Goal: Task Accomplishment & Management: Manage account settings

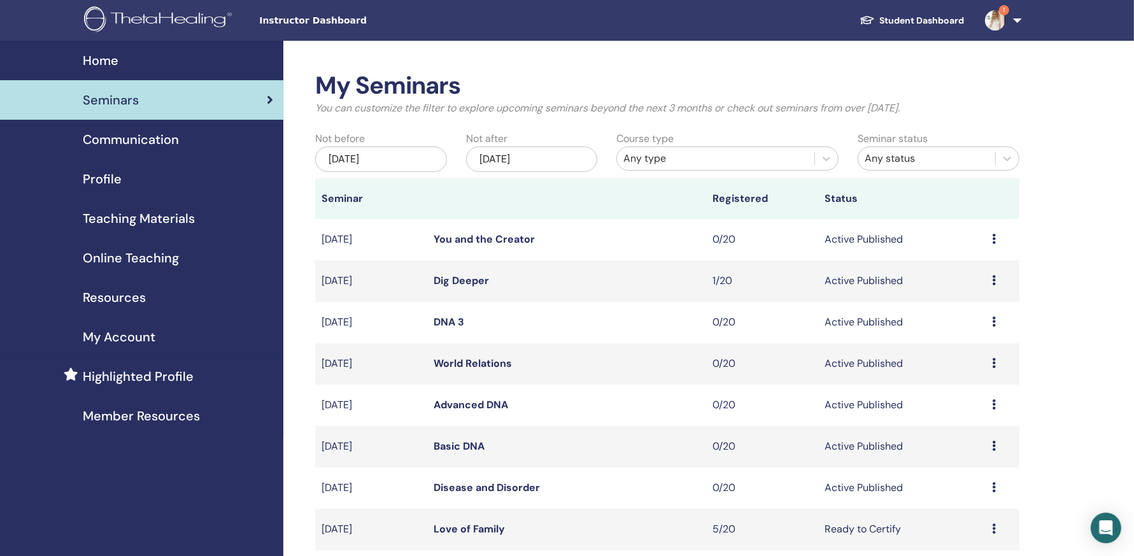
click at [992, 26] on img at bounding box center [995, 20] width 20 height 20
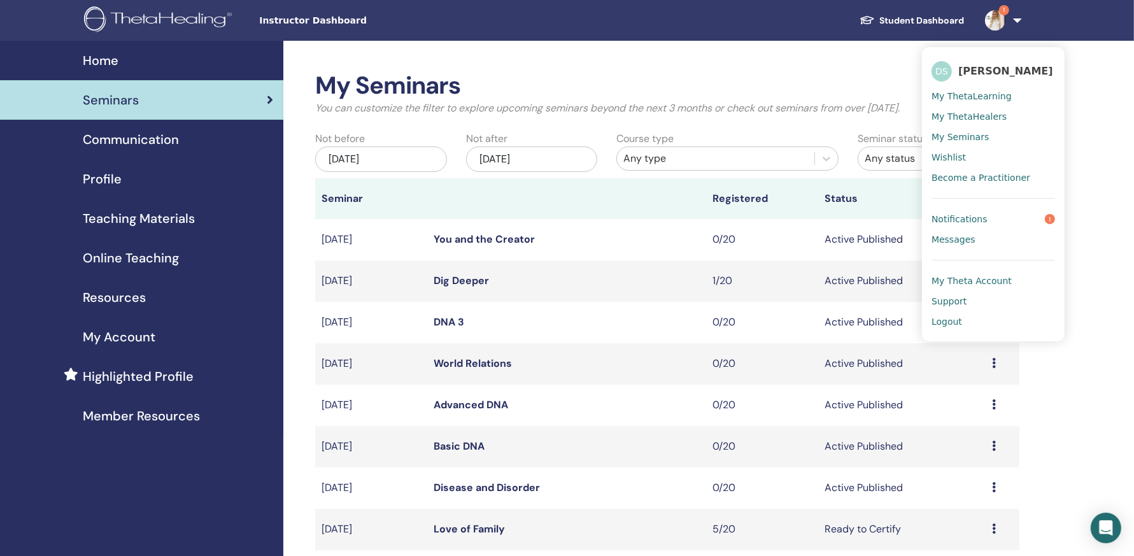
click at [998, 226] on link "Notifications 1" at bounding box center [994, 219] width 124 height 20
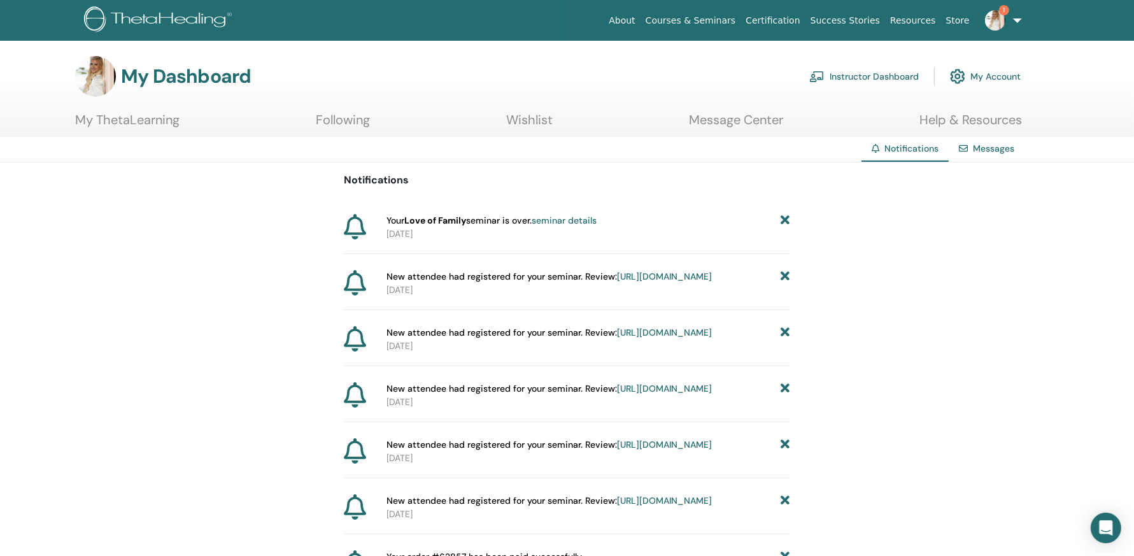
click at [550, 222] on link "seminar details" at bounding box center [564, 220] width 65 height 11
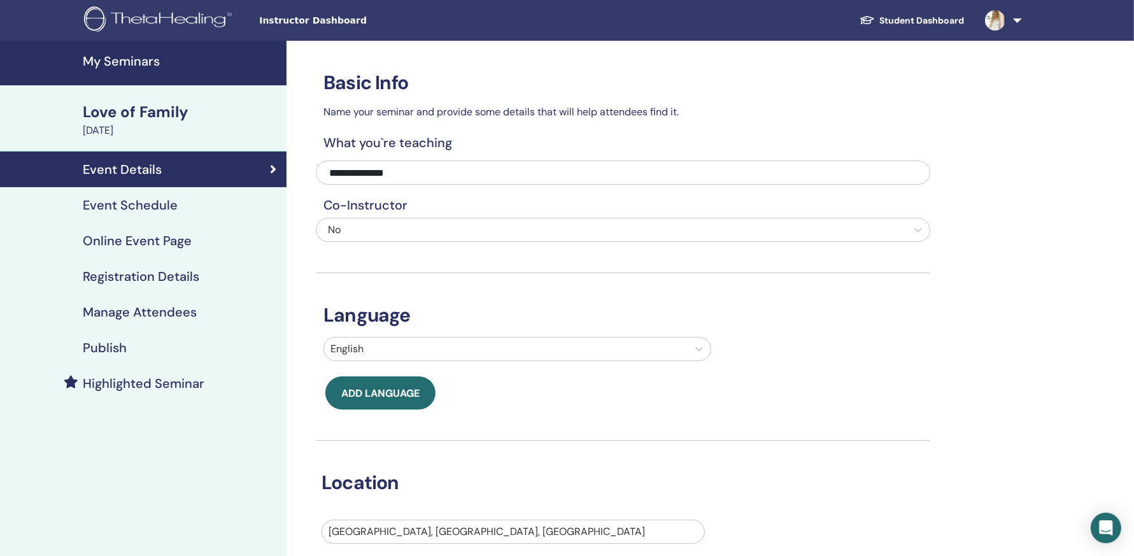
click at [170, 114] on div "Love of Family" at bounding box center [181, 112] width 196 height 22
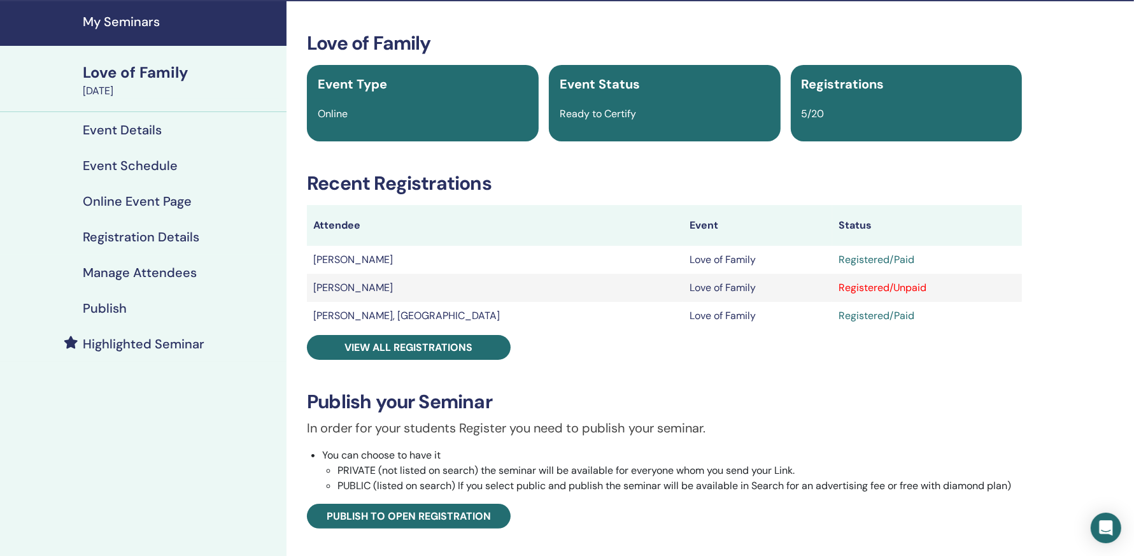
scroll to position [43, 0]
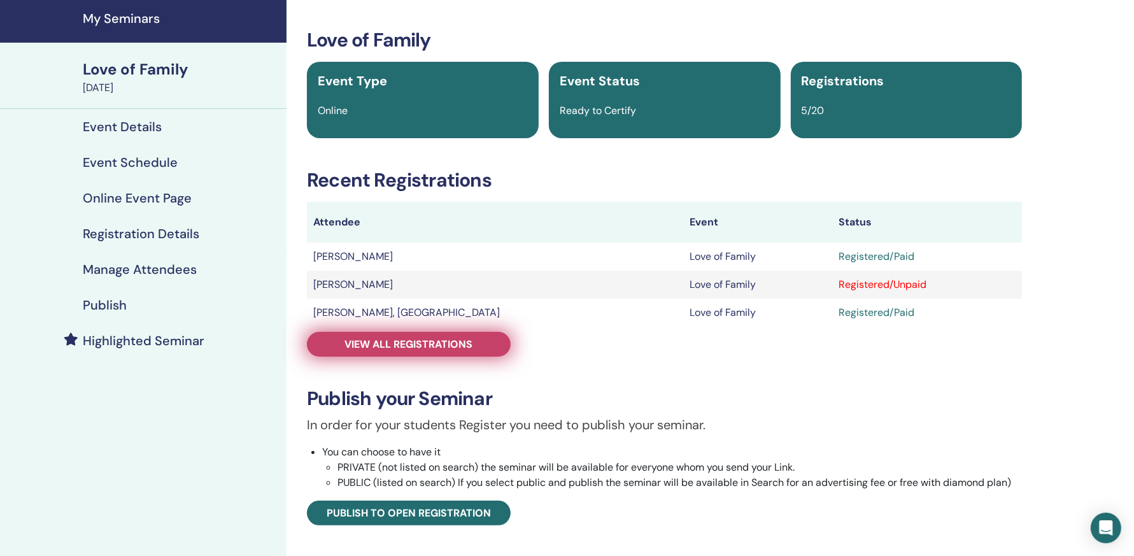
click at [491, 343] on link "View all registrations" at bounding box center [409, 344] width 204 height 25
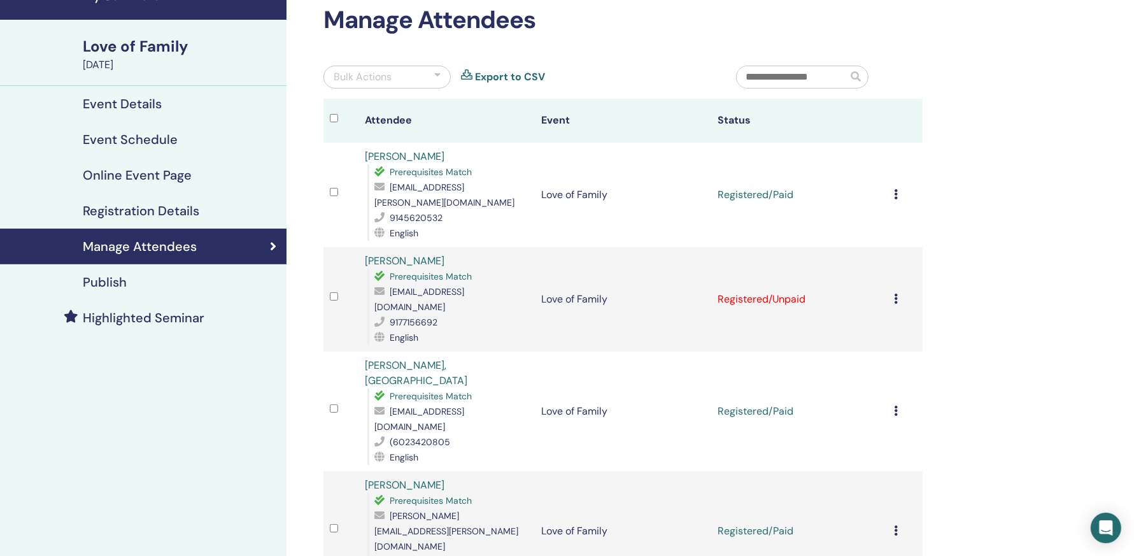
scroll to position [69, 0]
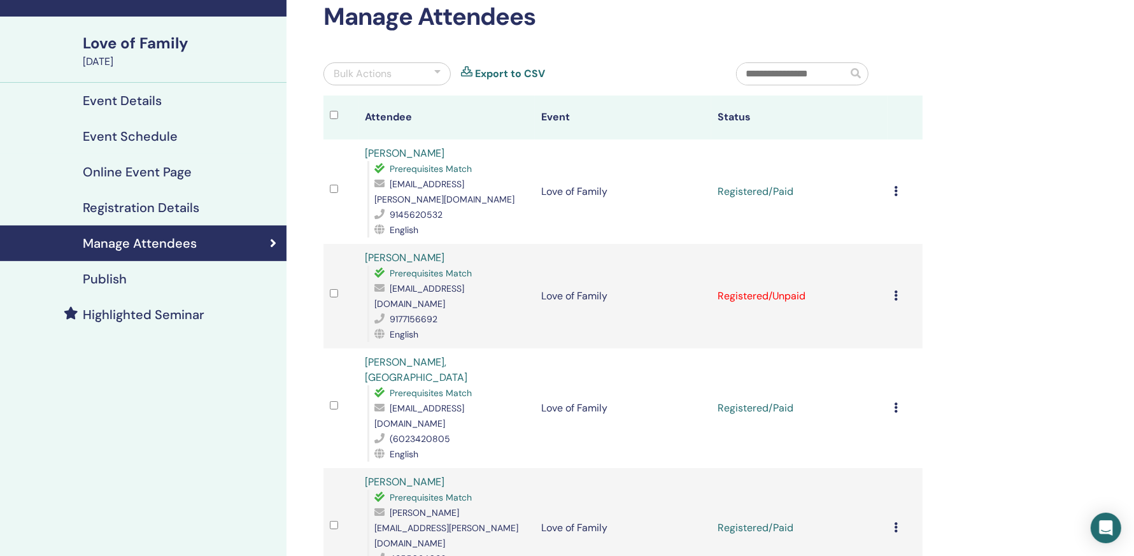
click at [366, 75] on div "Bulk Actions" at bounding box center [363, 73] width 58 height 15
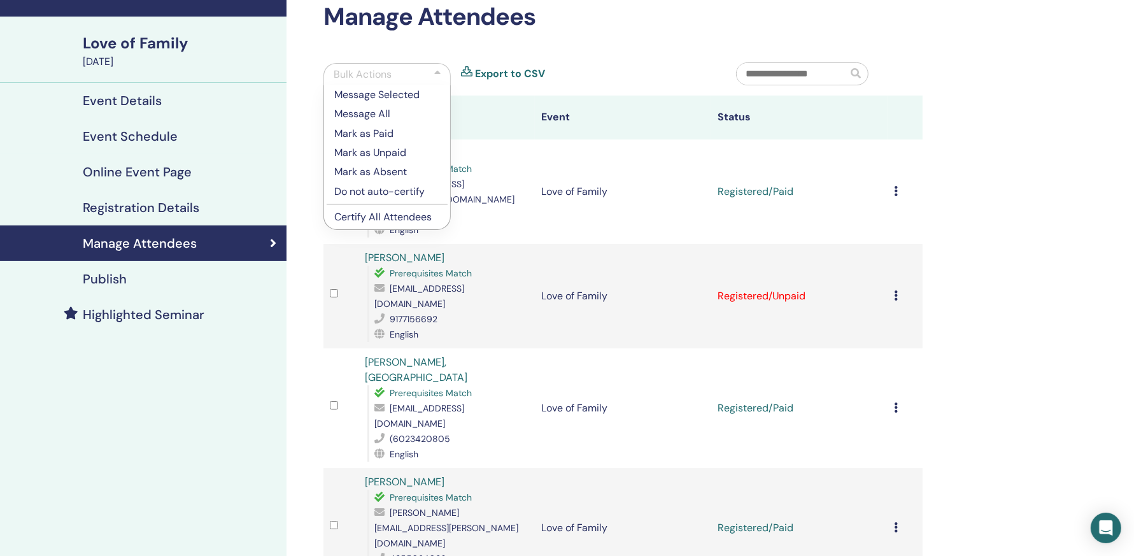
click at [400, 132] on p "Mark as Paid" at bounding box center [387, 133] width 106 height 15
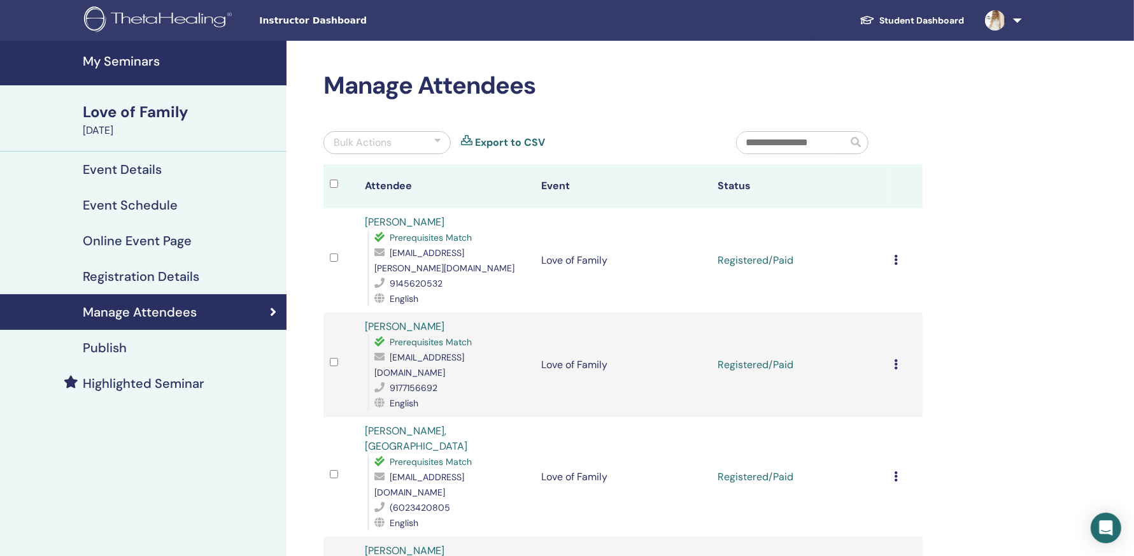
click at [347, 143] on div "Bulk Actions" at bounding box center [363, 142] width 58 height 15
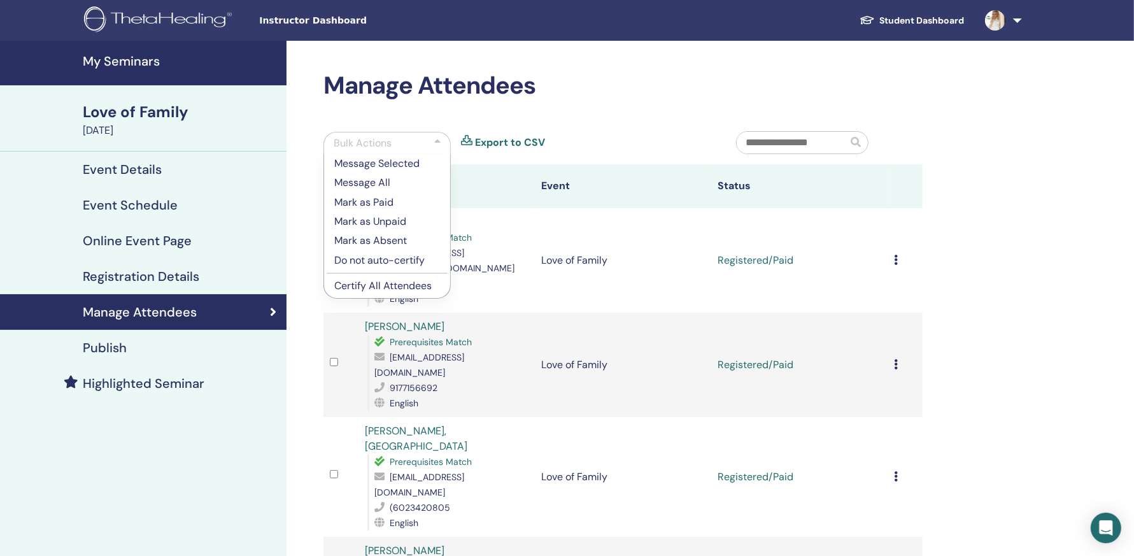
click at [383, 287] on p "Certify All Attendees" at bounding box center [387, 285] width 106 height 15
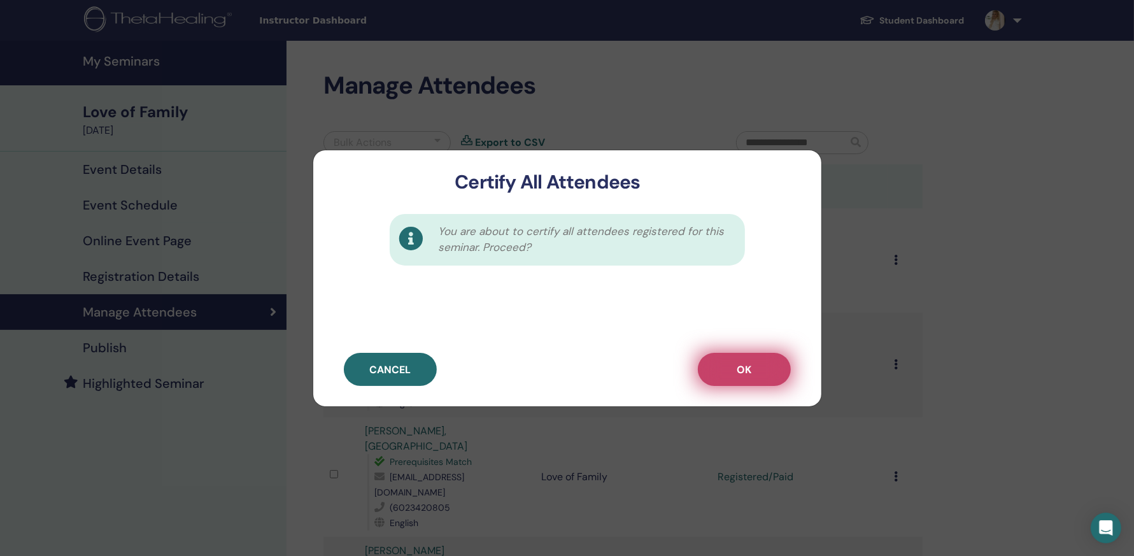
click at [731, 375] on button "OK" at bounding box center [744, 369] width 93 height 33
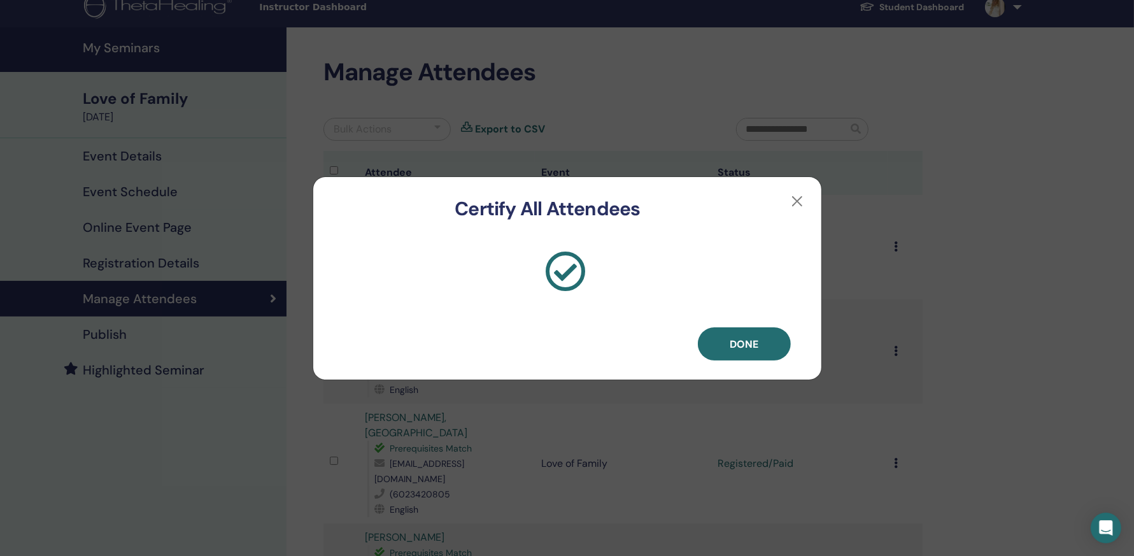
scroll to position [17, 0]
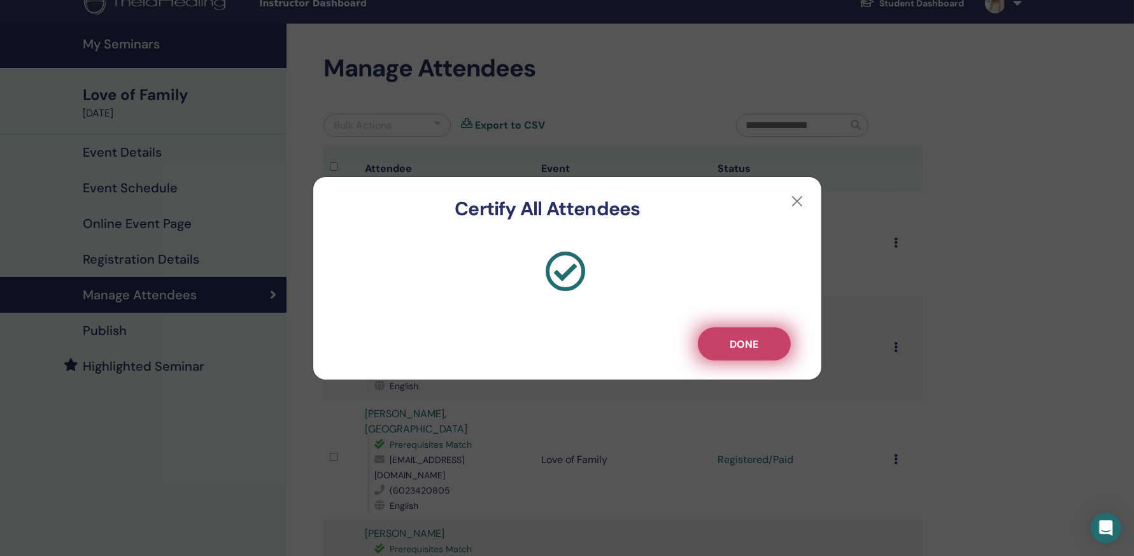
click at [714, 350] on button "Done" at bounding box center [744, 343] width 93 height 33
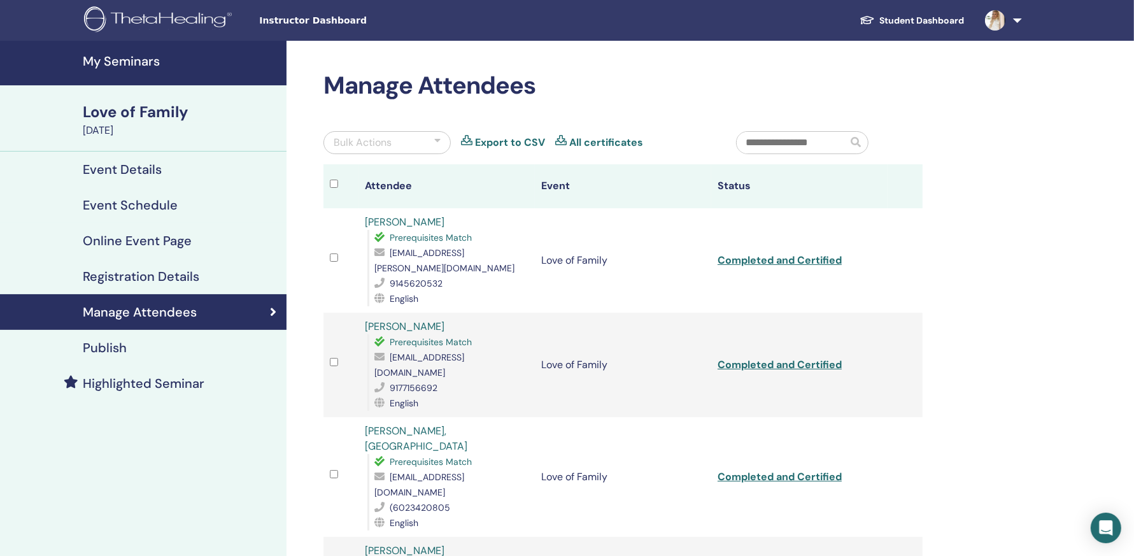
click at [565, 141] on icon at bounding box center [560, 142] width 11 height 15
